Goal: Contribute content: Add original content to the website for others to see

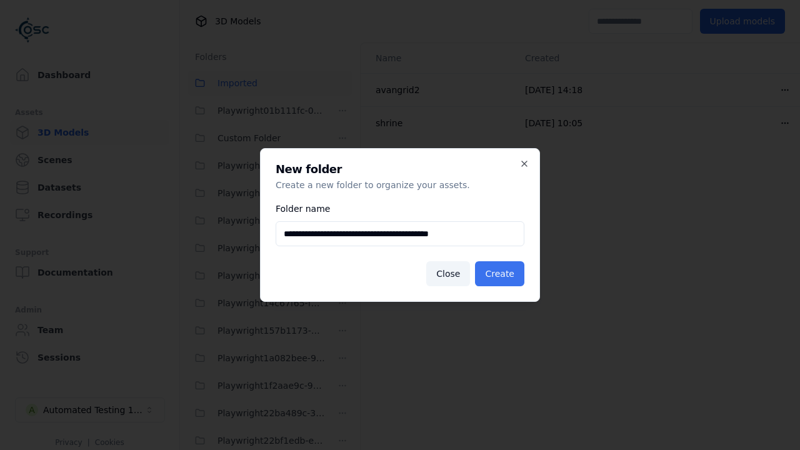
type input "**********"
click at [502, 274] on button "Create" at bounding box center [499, 273] width 49 height 25
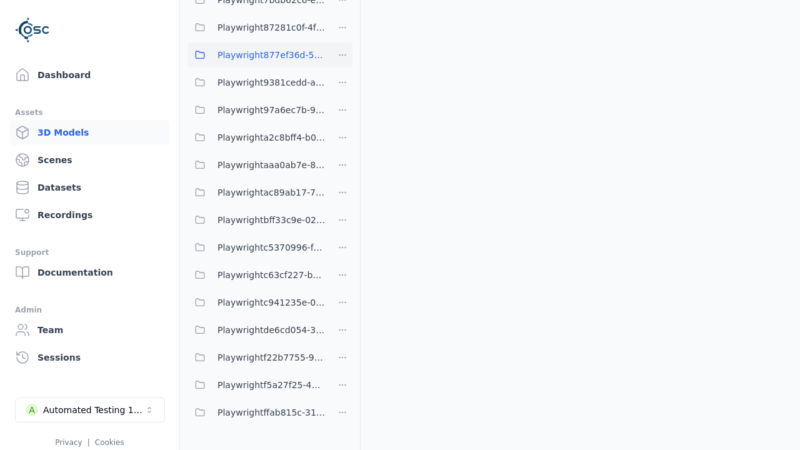
click at [256, 55] on span "Playwright877ef36d-544b-4aa3-b5b5-859afc0cca29" at bounding box center [272, 55] width 108 height 15
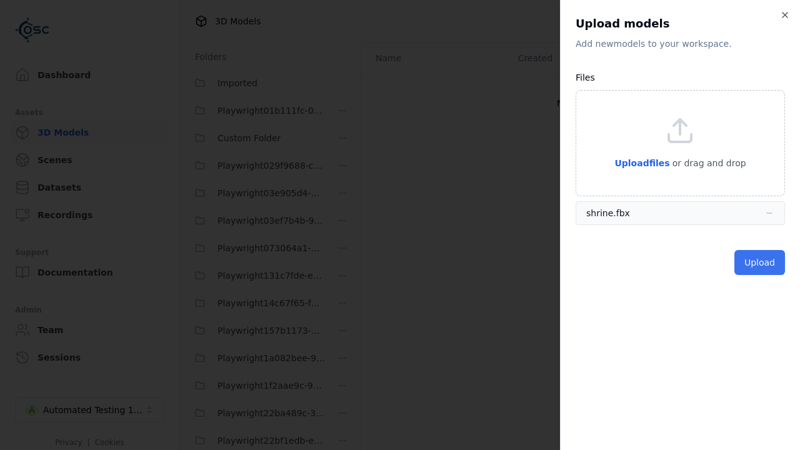
click at [762, 263] on button "Upload" at bounding box center [760, 262] width 51 height 25
